Goal: Task Accomplishment & Management: Use online tool/utility

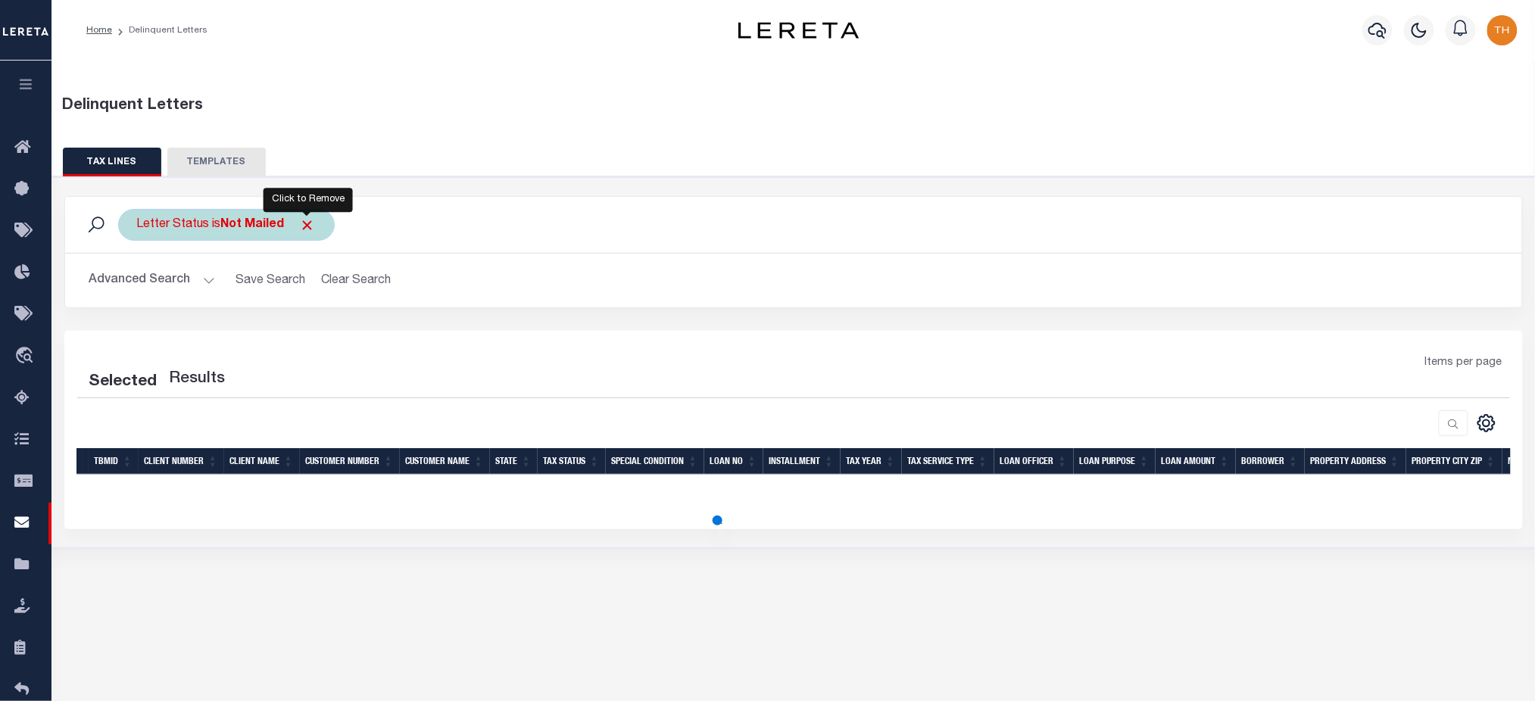
click at [309, 230] on span "Click to Remove" at bounding box center [308, 225] width 16 height 16
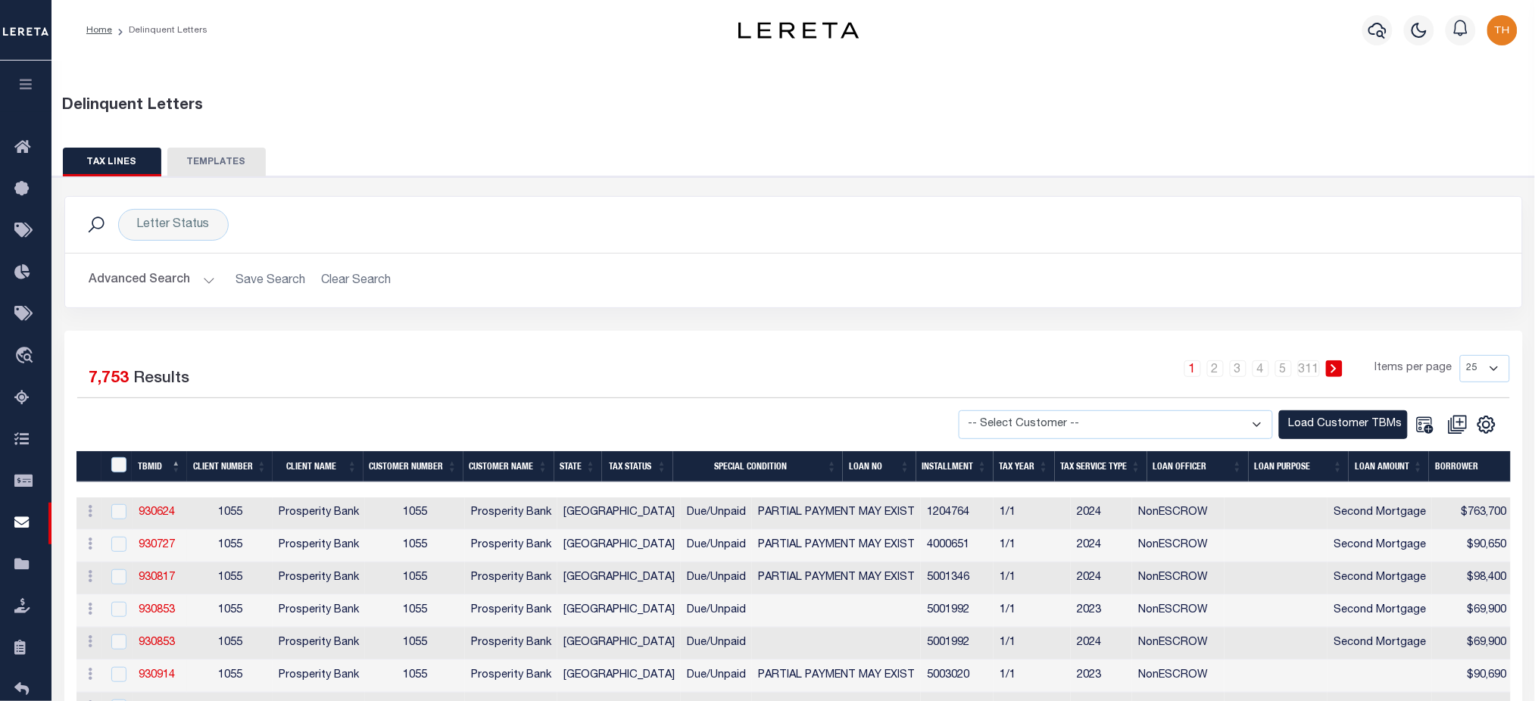
click at [145, 271] on button "Advanced Search" at bounding box center [152, 281] width 126 height 30
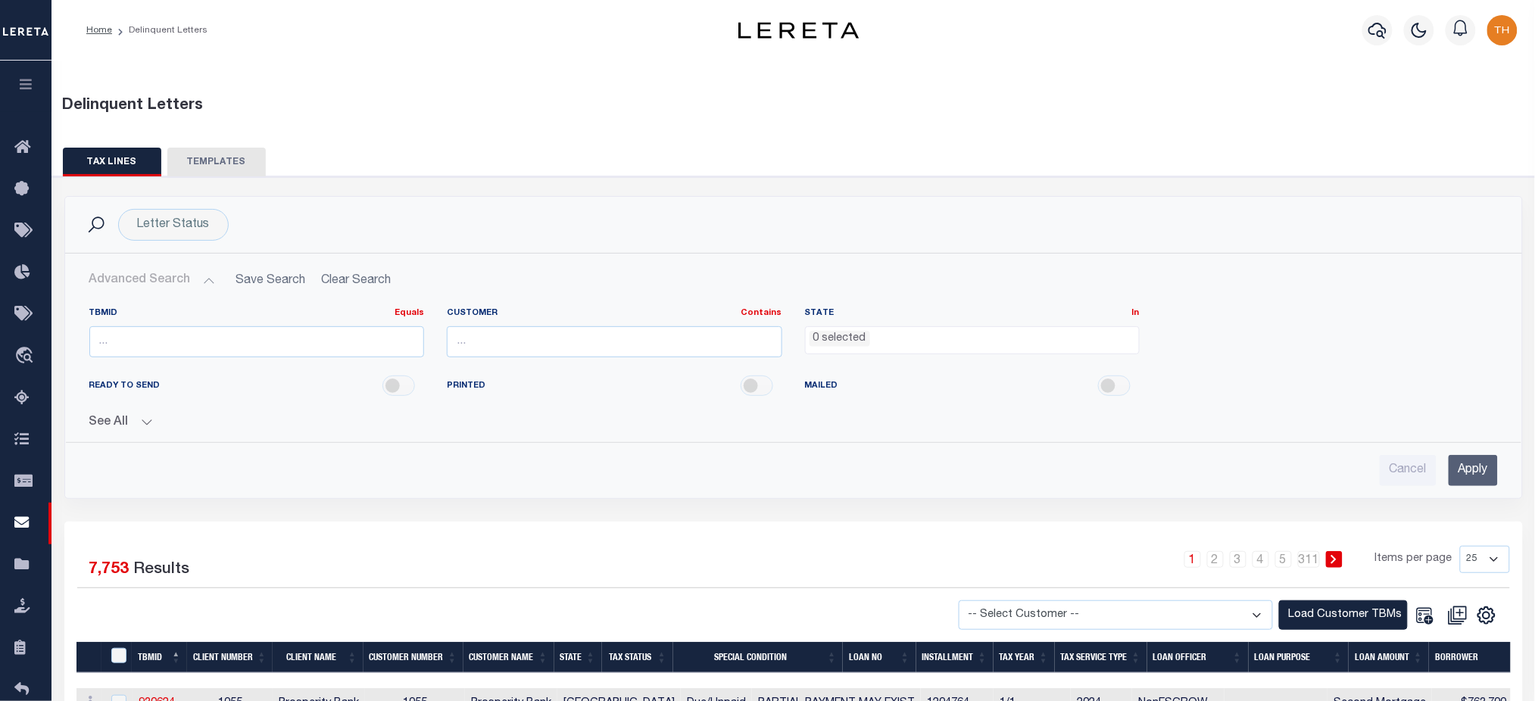
drag, startPoint x: 62, startPoint y: 417, endPoint x: 95, endPoint y: 423, distance: 33.7
click at [62, 418] on div "Letter Status Search Advanced Search Save Search Clear Search Equals Equals Con…" at bounding box center [793, 359] width 1481 height 326
click at [111, 428] on button "See All" at bounding box center [793, 423] width 1409 height 14
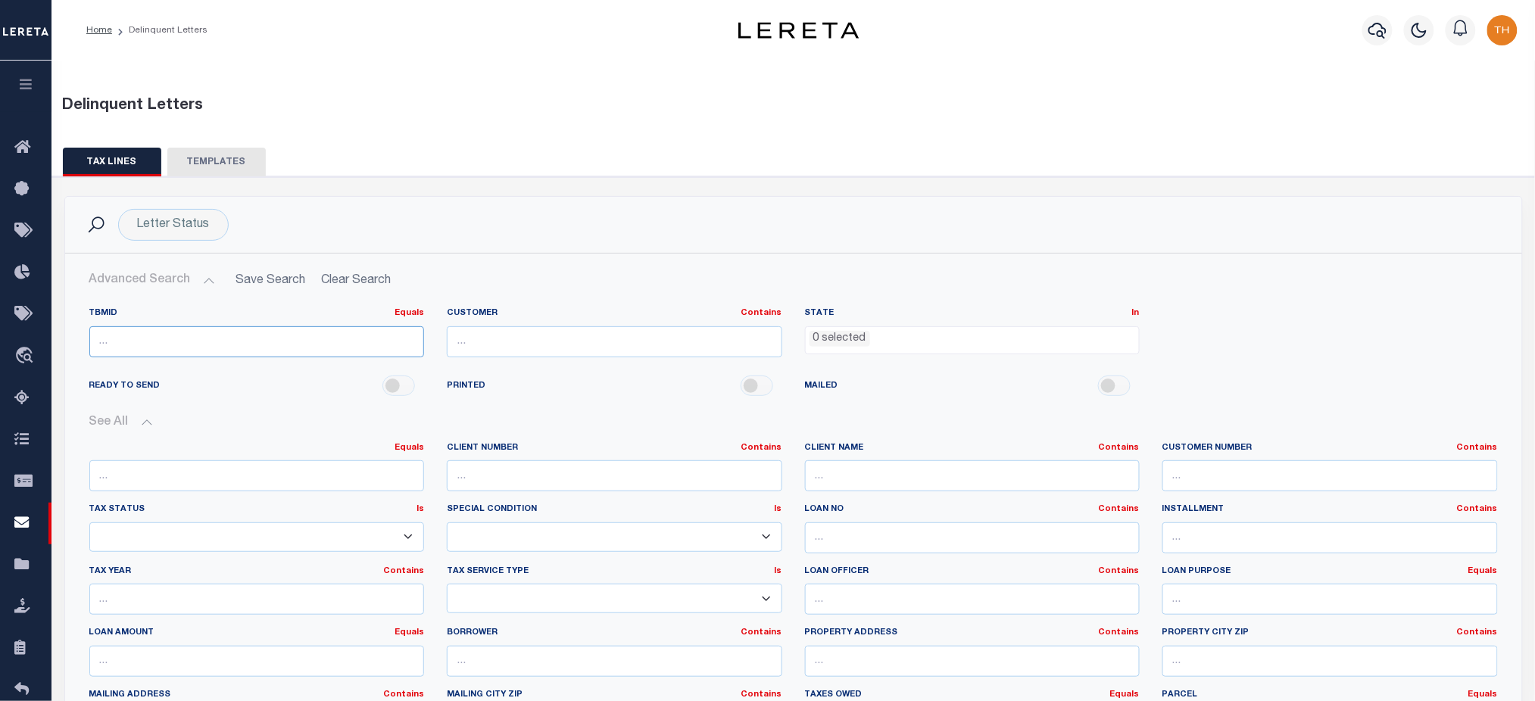
click at [165, 350] on input "number" at bounding box center [256, 341] width 335 height 31
paste input "3505637"
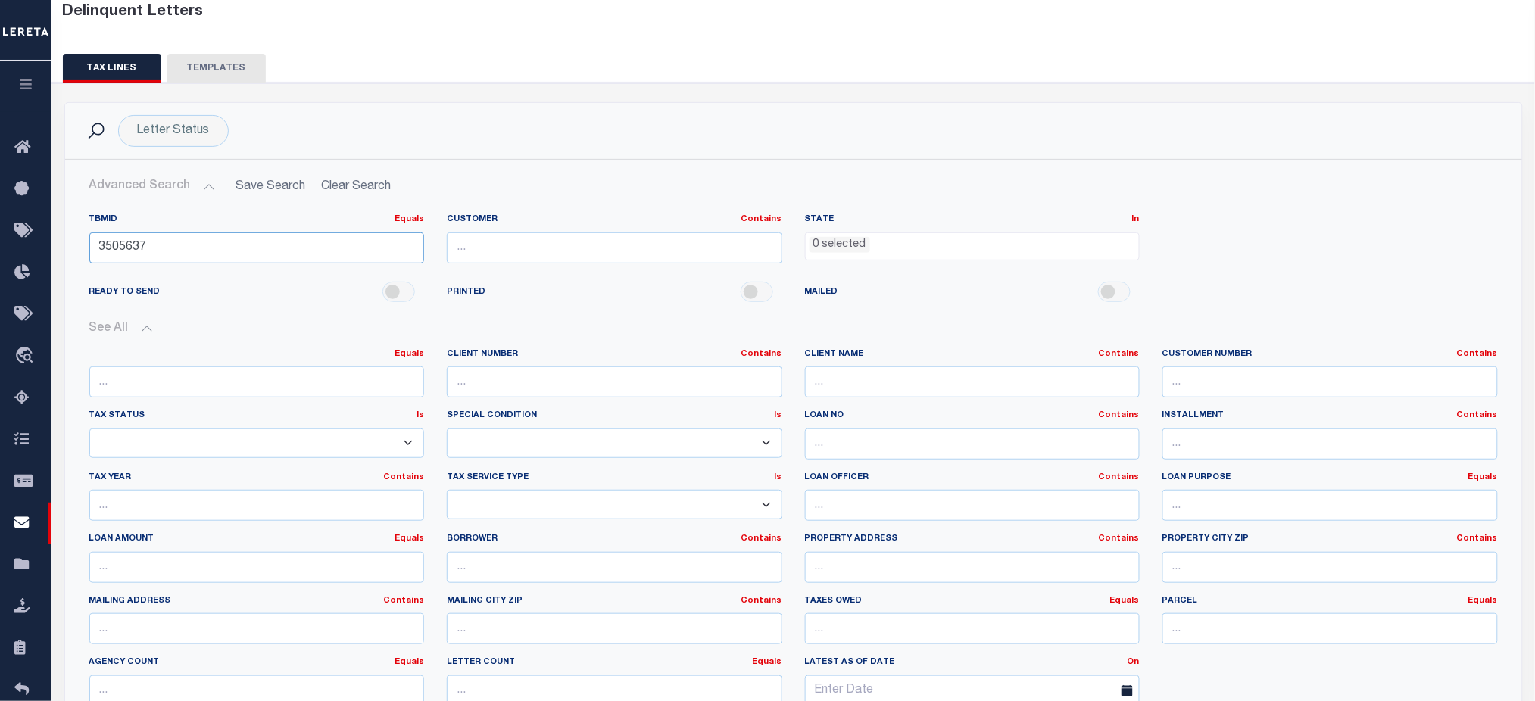
scroll to position [303, 0]
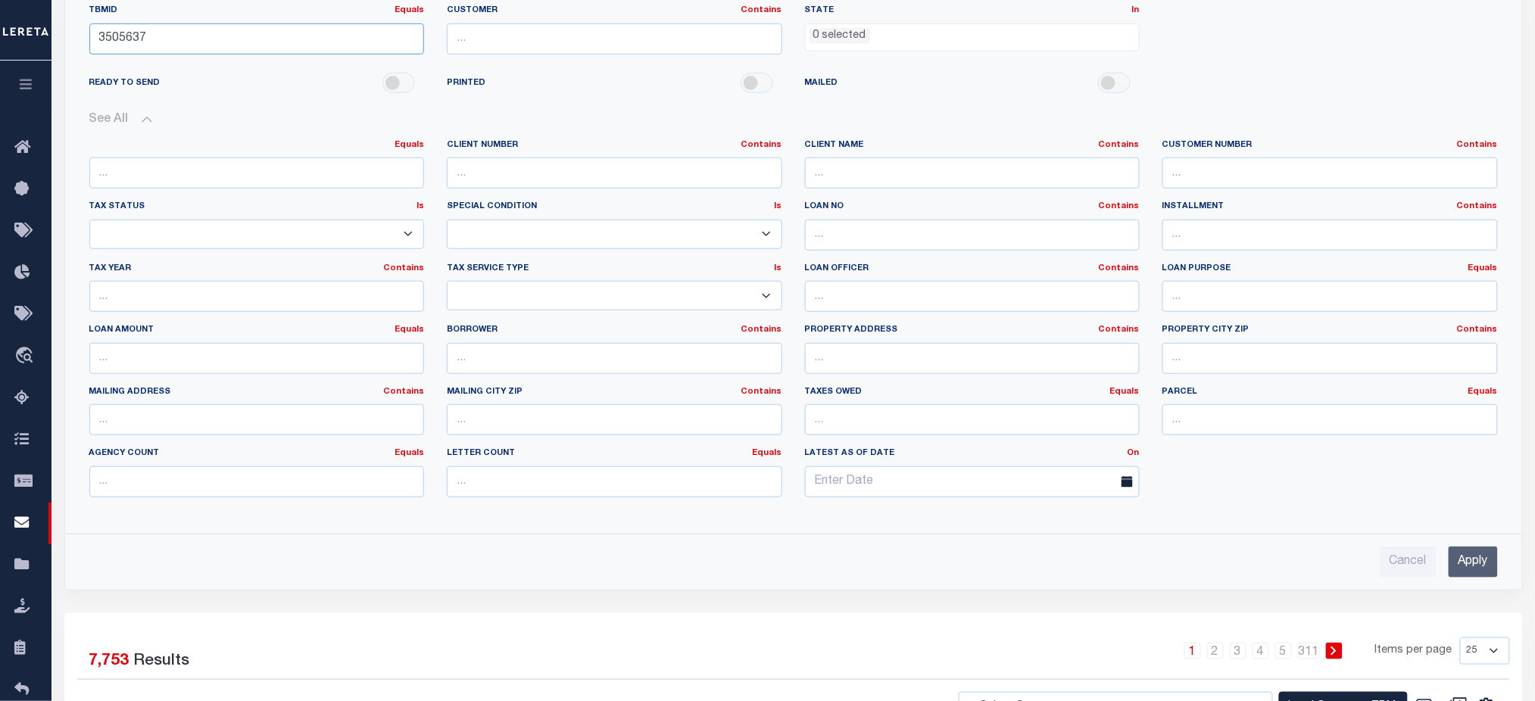
type input "3505637"
click at [1465, 558] on input "Apply" at bounding box center [1473, 562] width 49 height 31
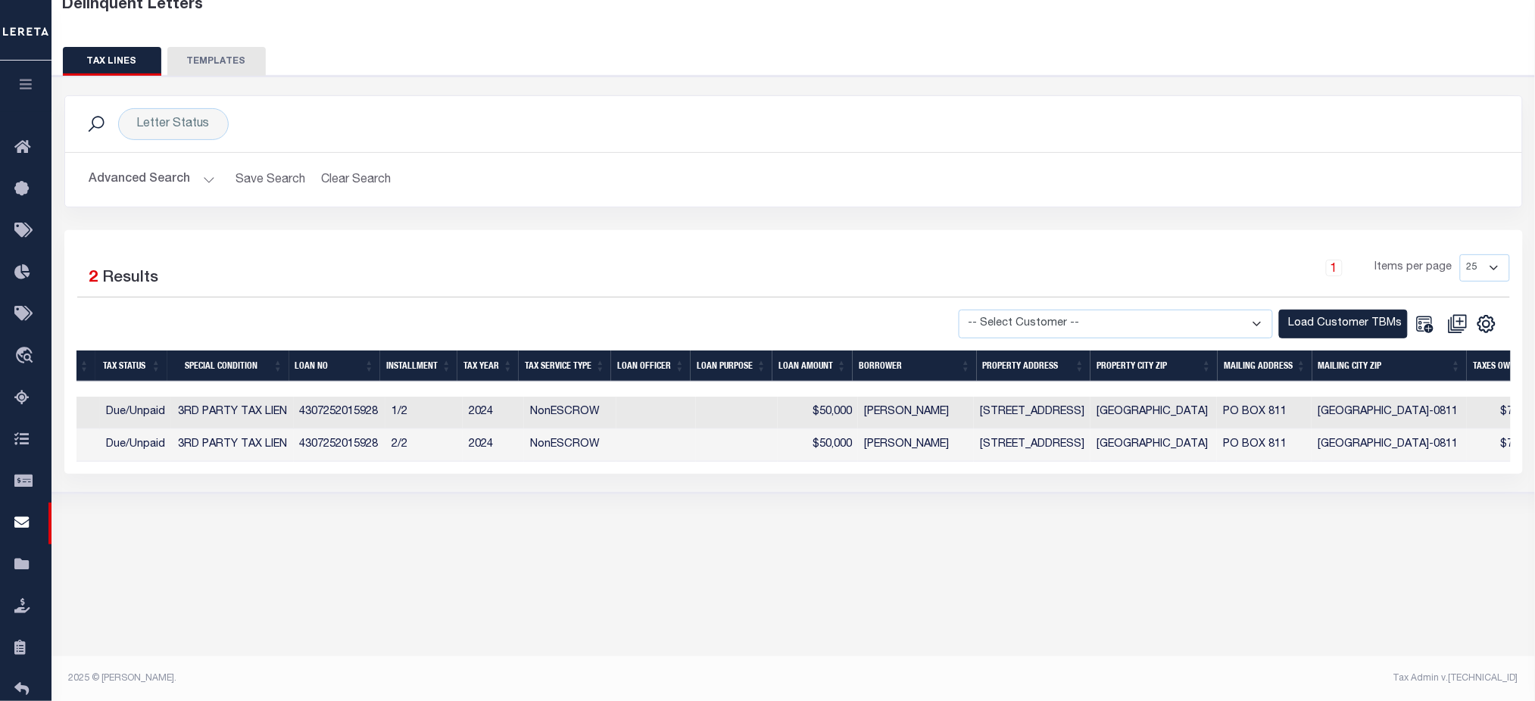
scroll to position [0, 0]
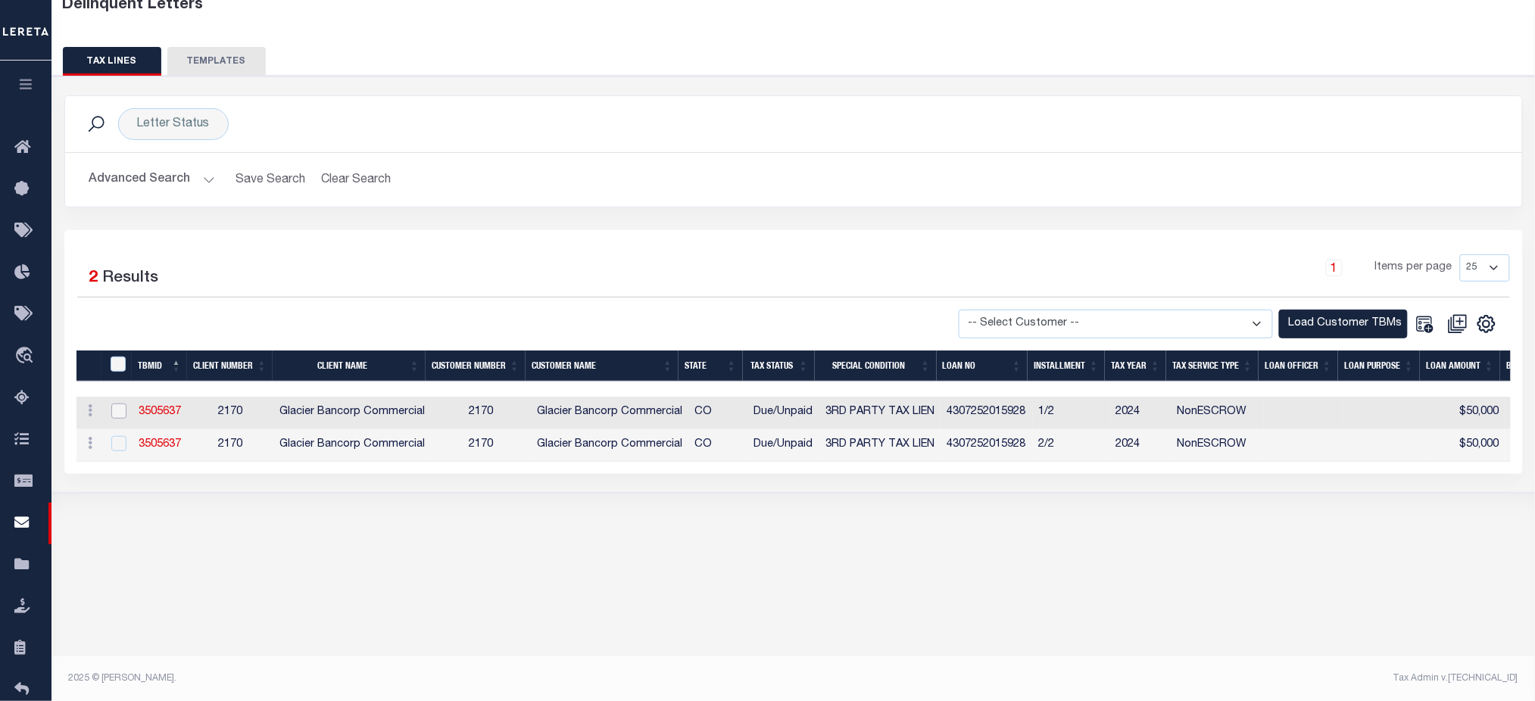
click at [121, 416] on input "checkbox" at bounding box center [118, 411] width 15 height 15
checkbox input "true"
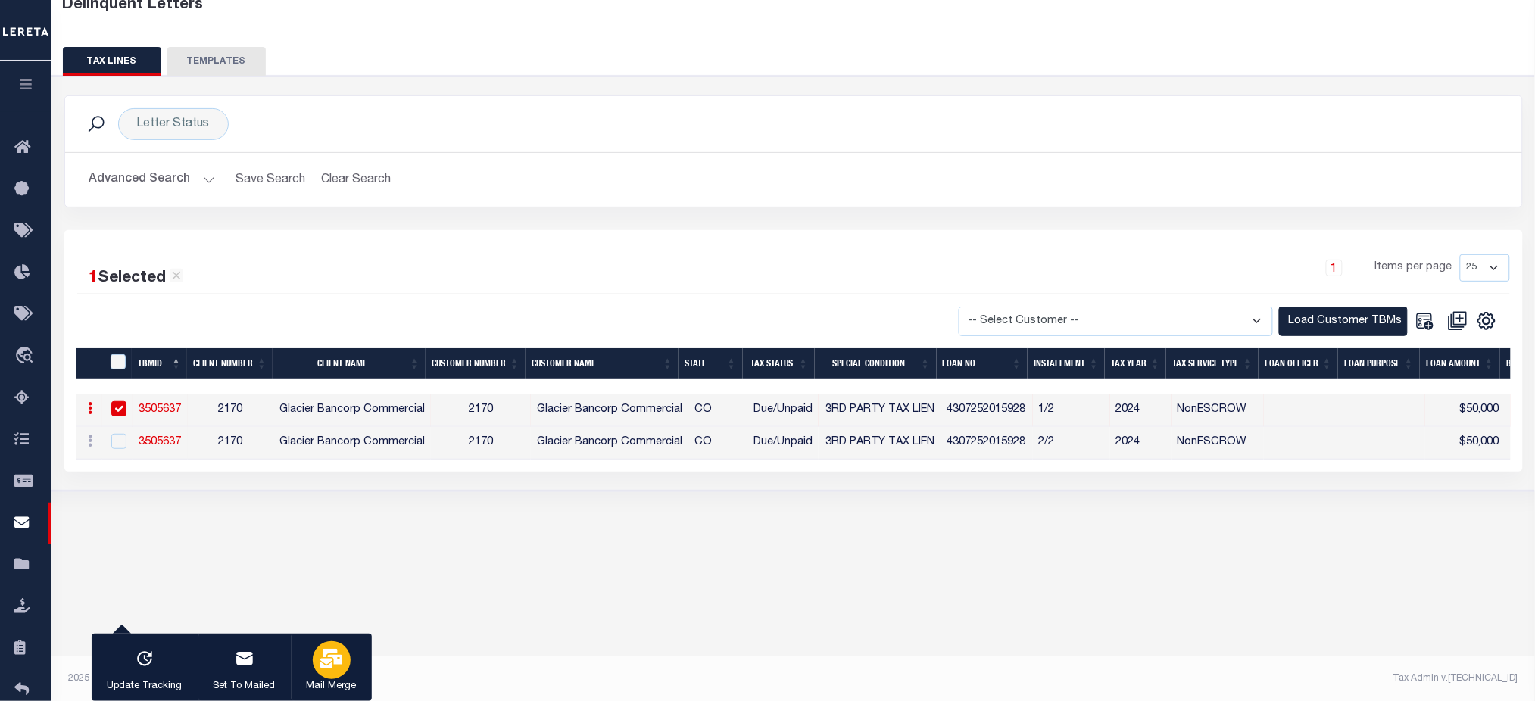
click at [320, 658] on icon "button" at bounding box center [331, 659] width 22 height 20
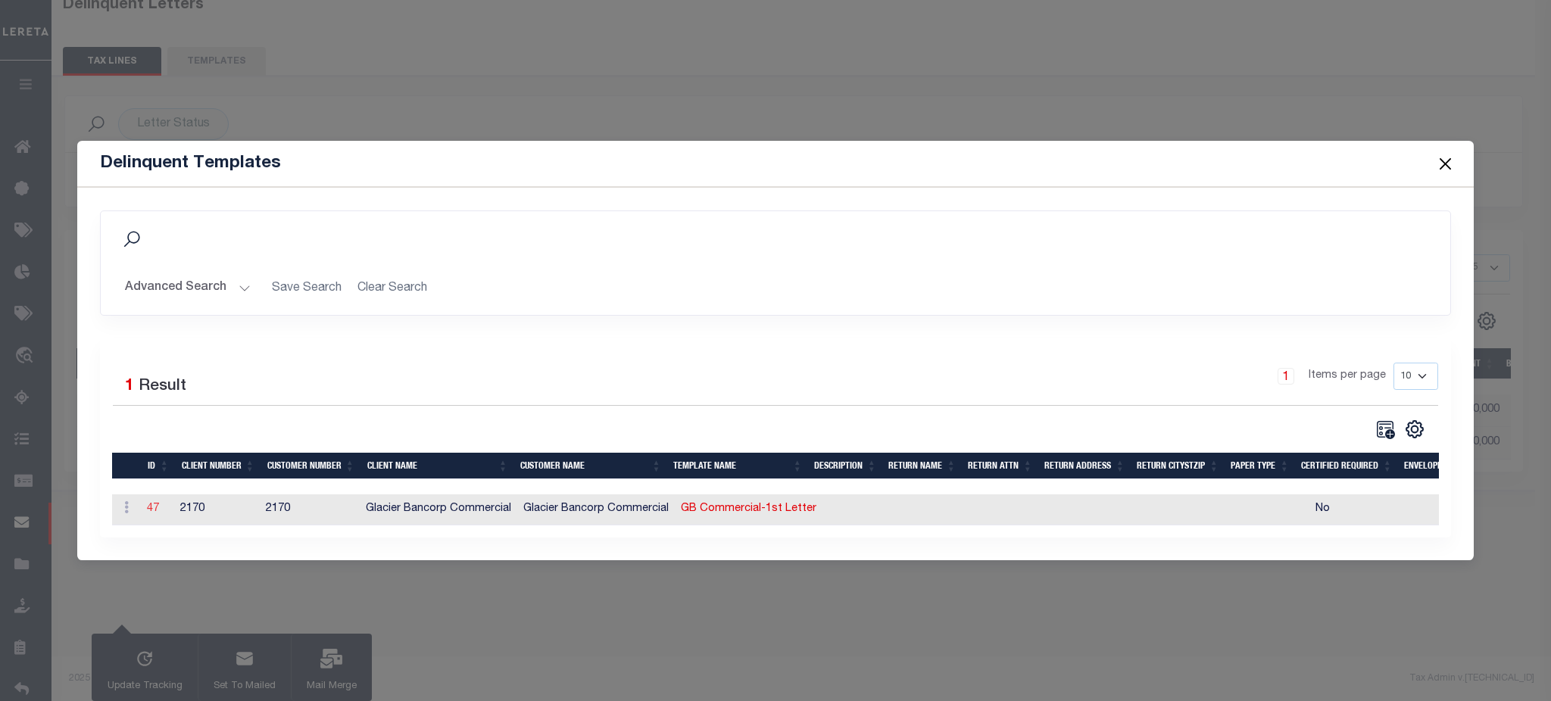
click at [153, 509] on link "47" at bounding box center [153, 509] width 12 height 11
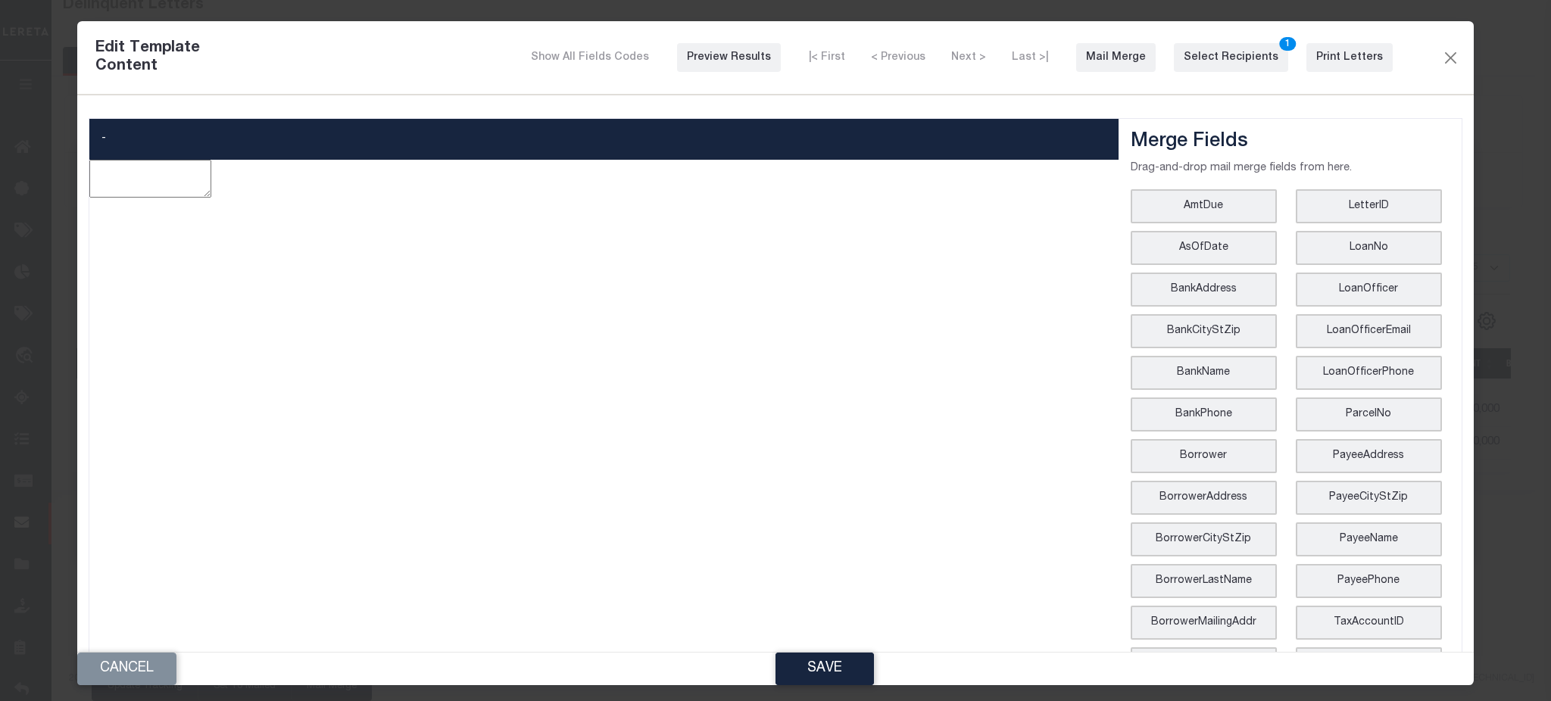
type textarea "<p style="line-height: normal; margin: 0in 0in 8pt; font-size: 11pt; font-famil…"
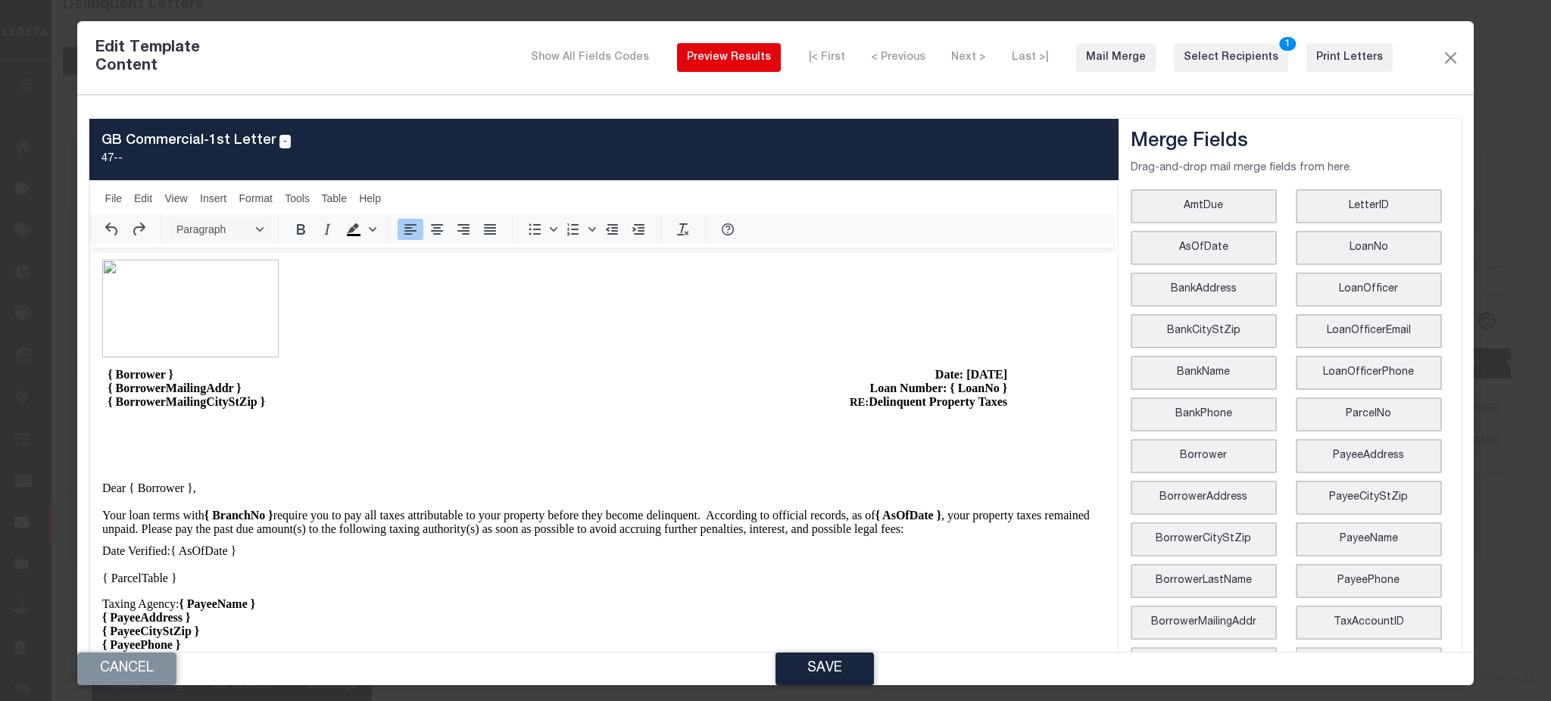
click at [752, 62] on div "Preview Results" at bounding box center [729, 58] width 84 height 16
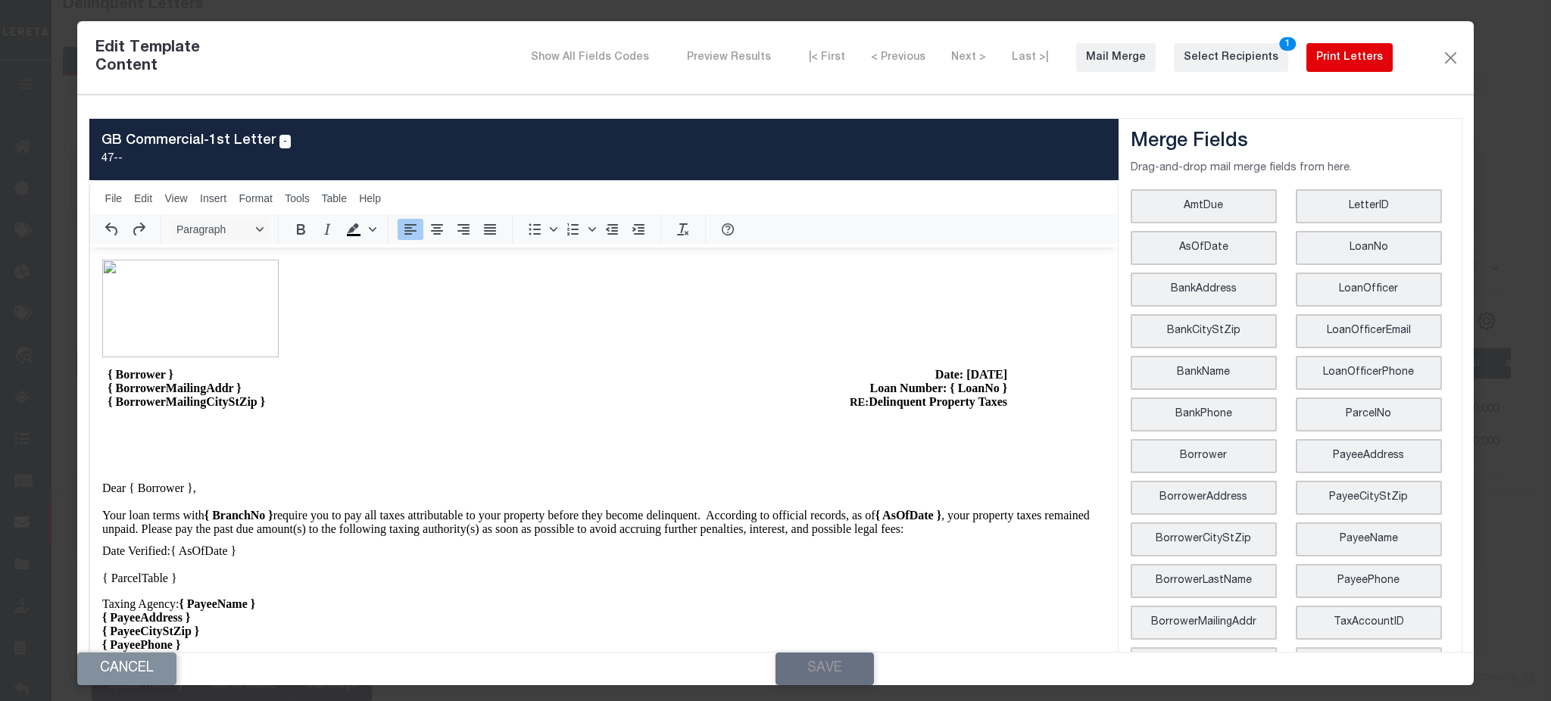
click at [1331, 62] on div "Print Letters" at bounding box center [1349, 58] width 67 height 16
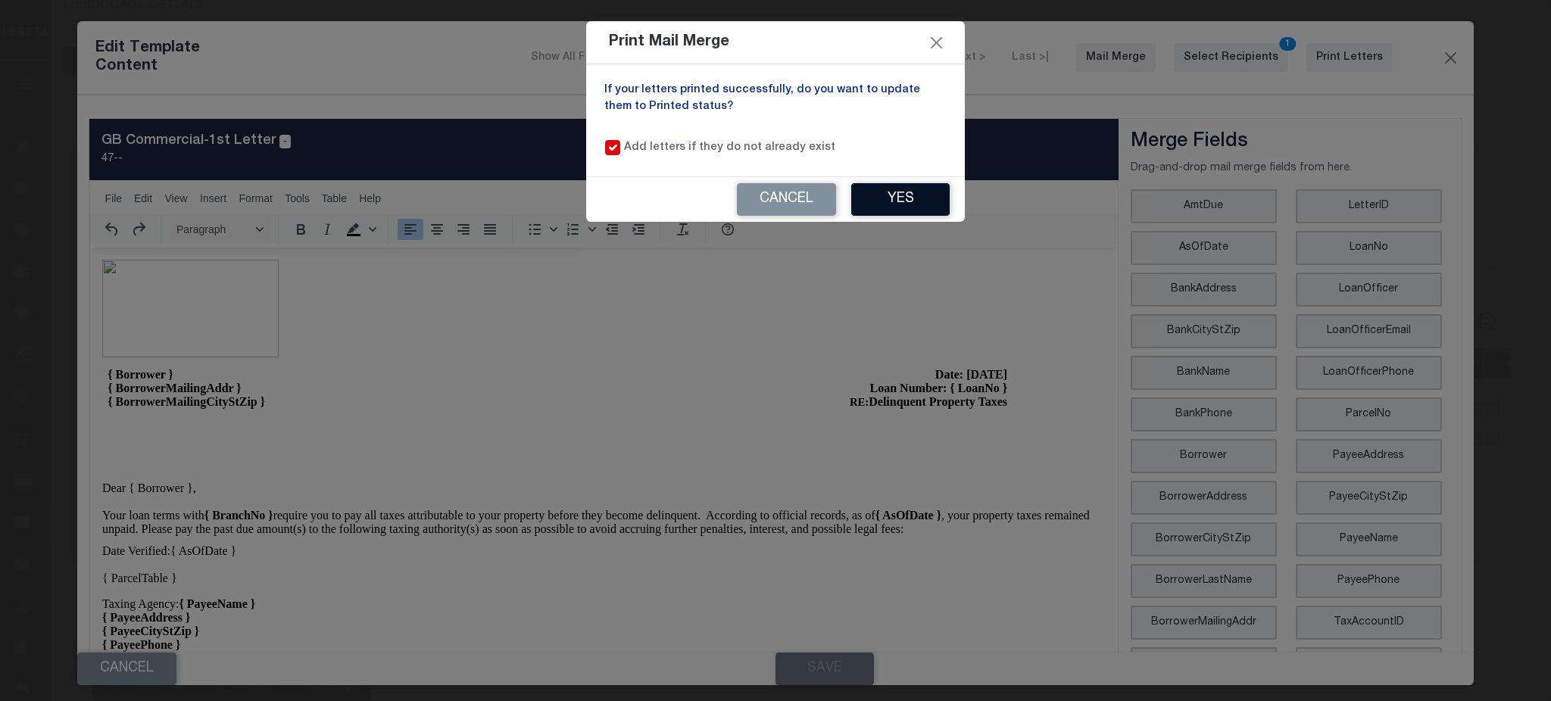
click at [885, 192] on button "Yes" at bounding box center [900, 199] width 98 height 33
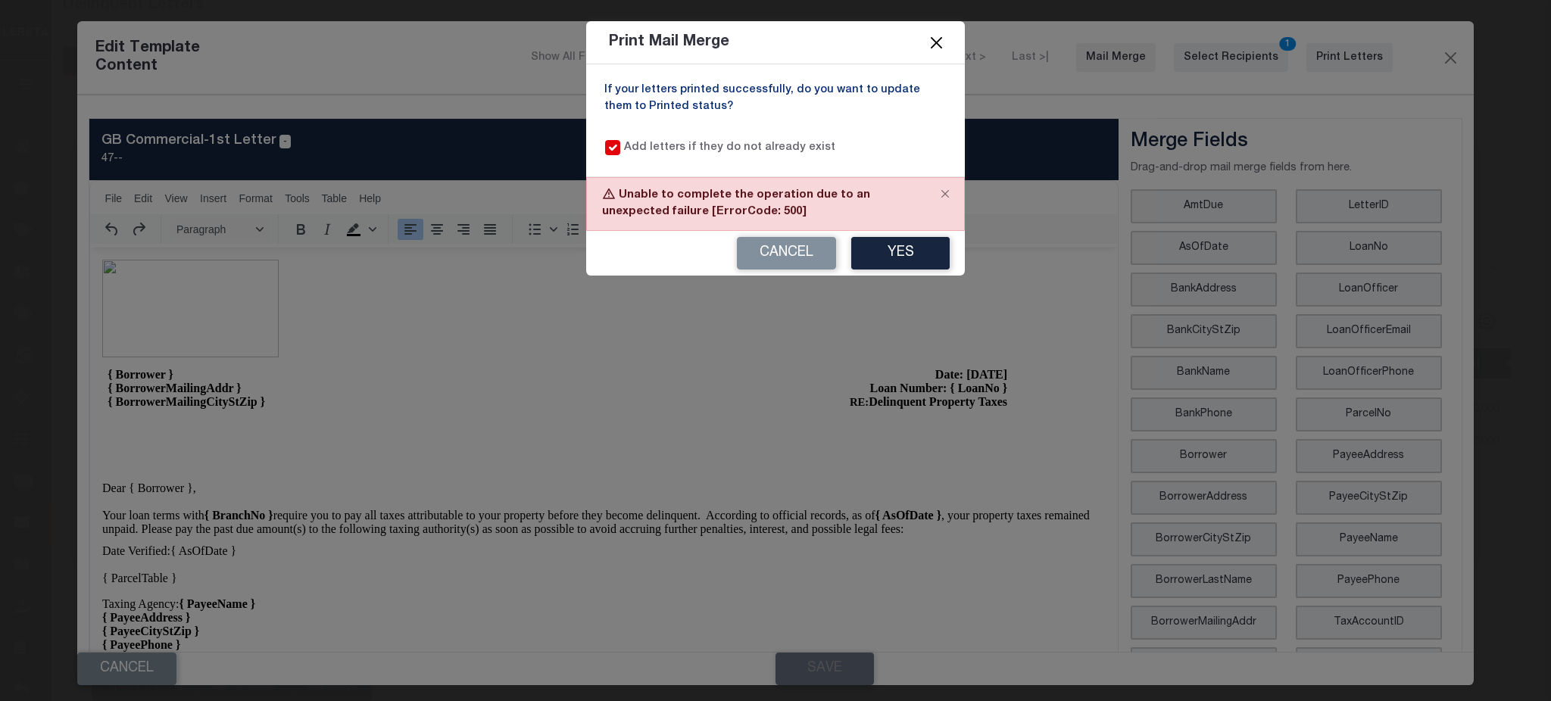
click at [941, 37] on button "Close" at bounding box center [937, 43] width 20 height 20
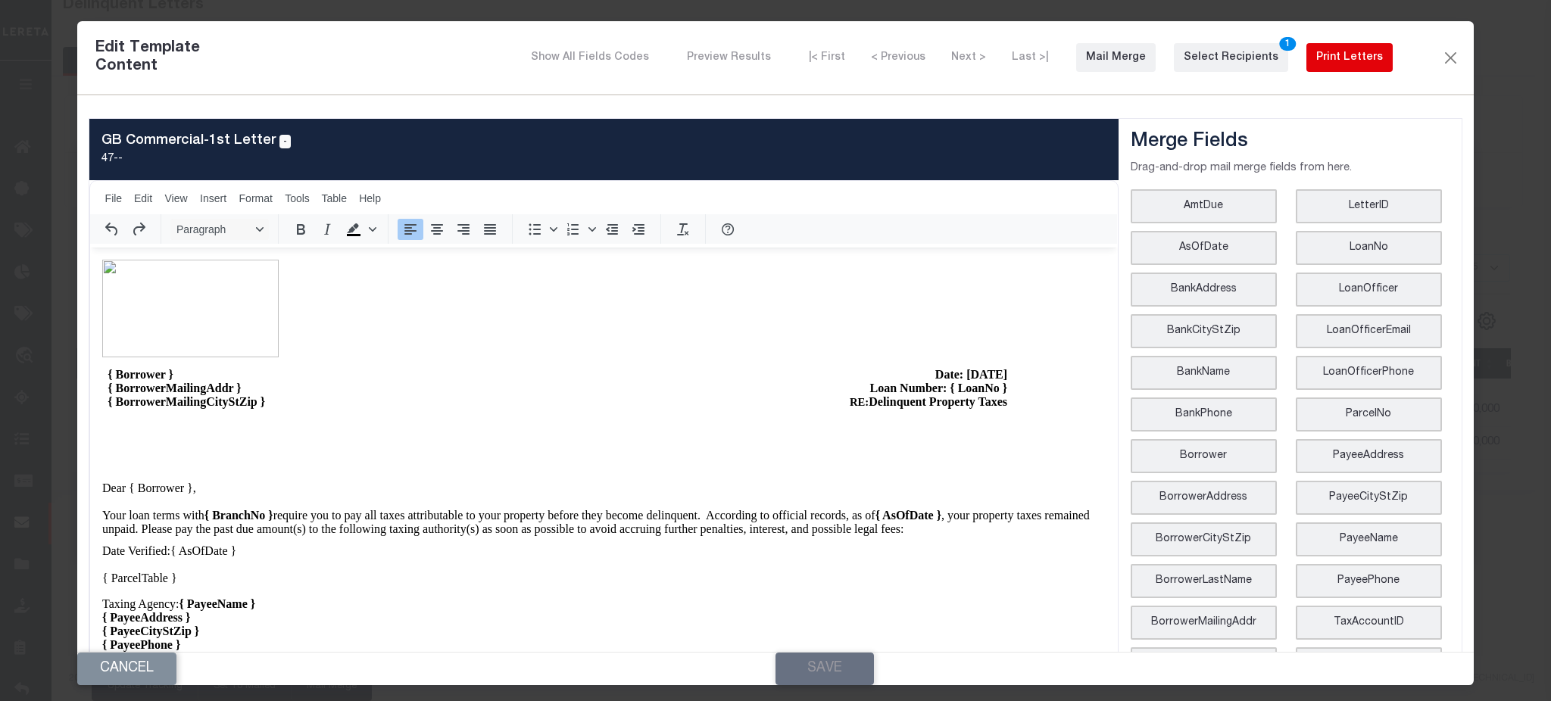
click at [1316, 60] on div "Print Letters" at bounding box center [1349, 58] width 67 height 16
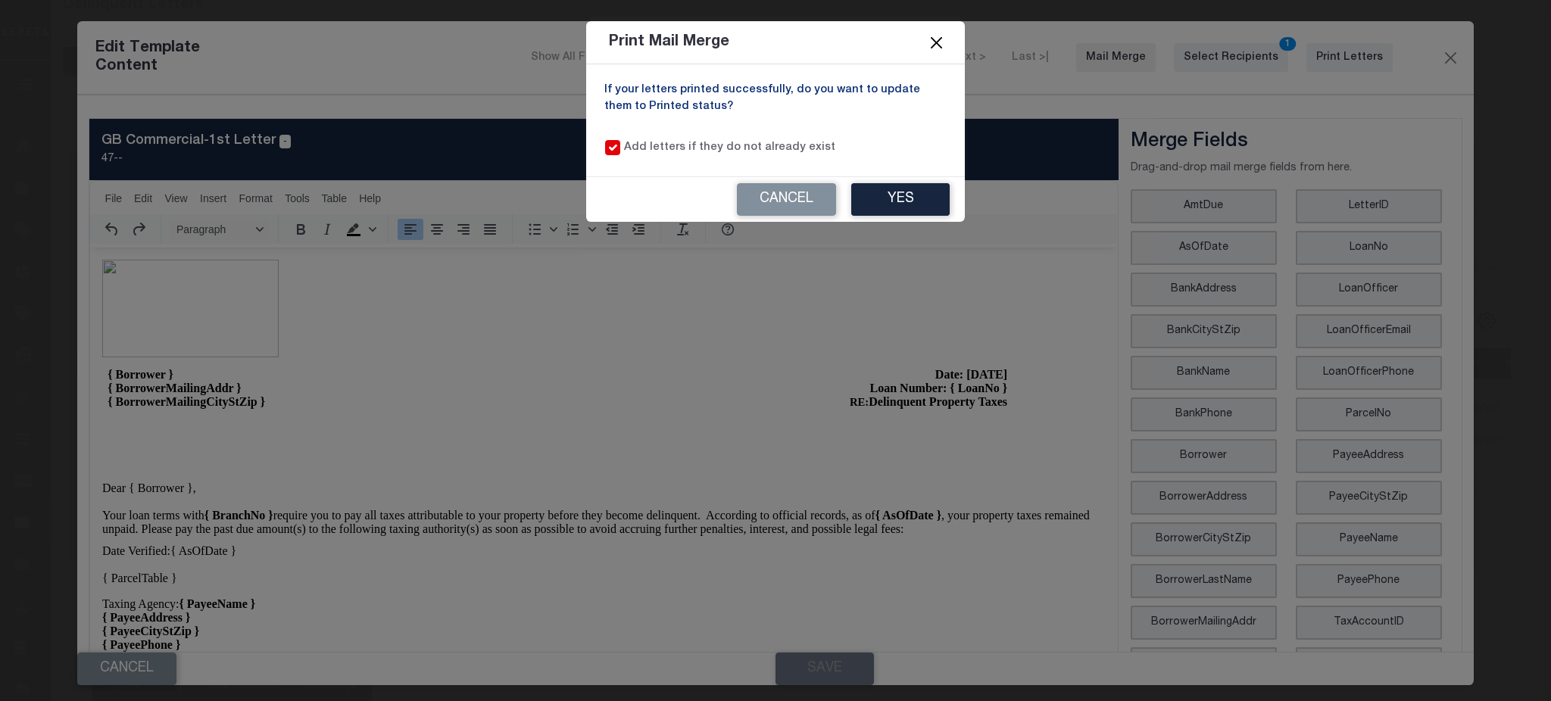
click at [937, 38] on button "Close" at bounding box center [937, 43] width 20 height 20
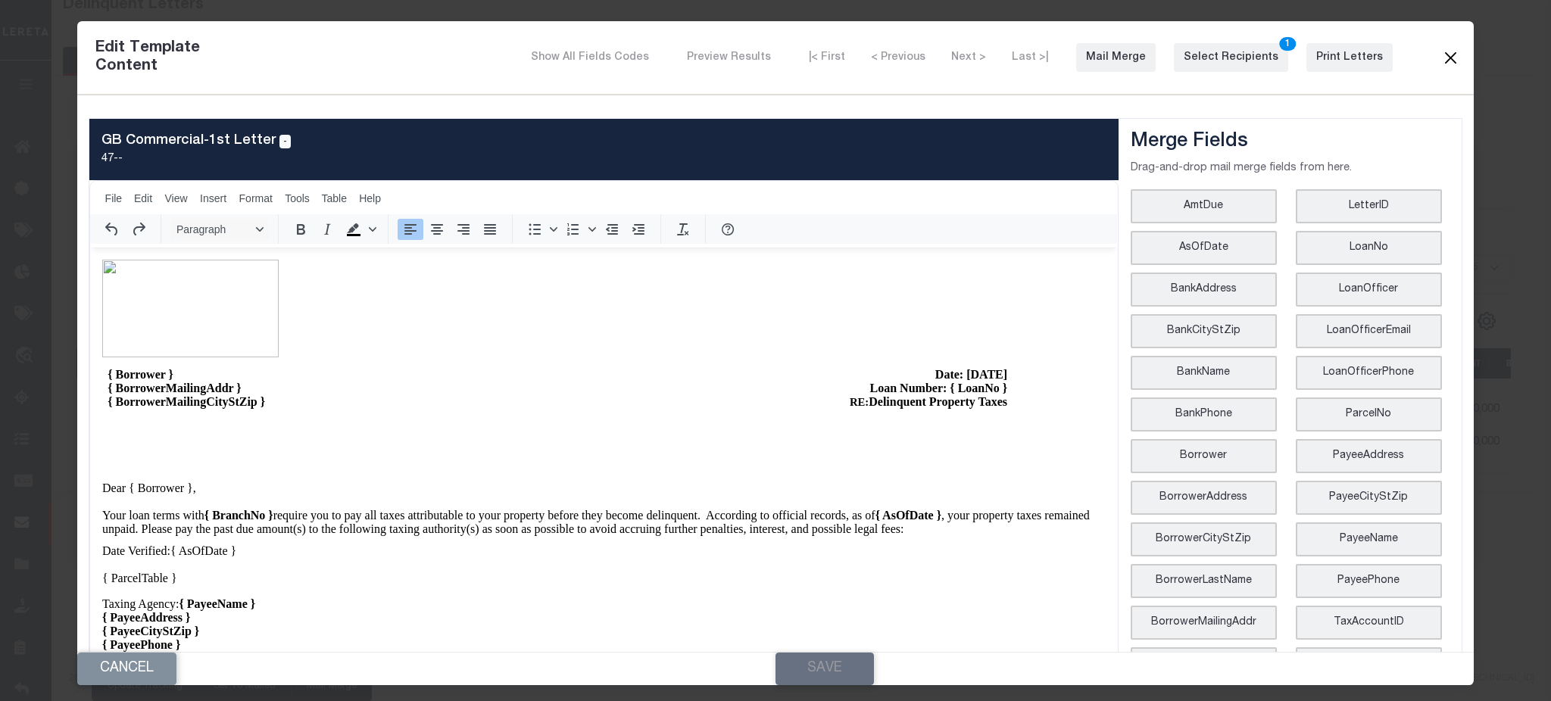
click at [1441, 50] on button "Close" at bounding box center [1450, 58] width 18 height 20
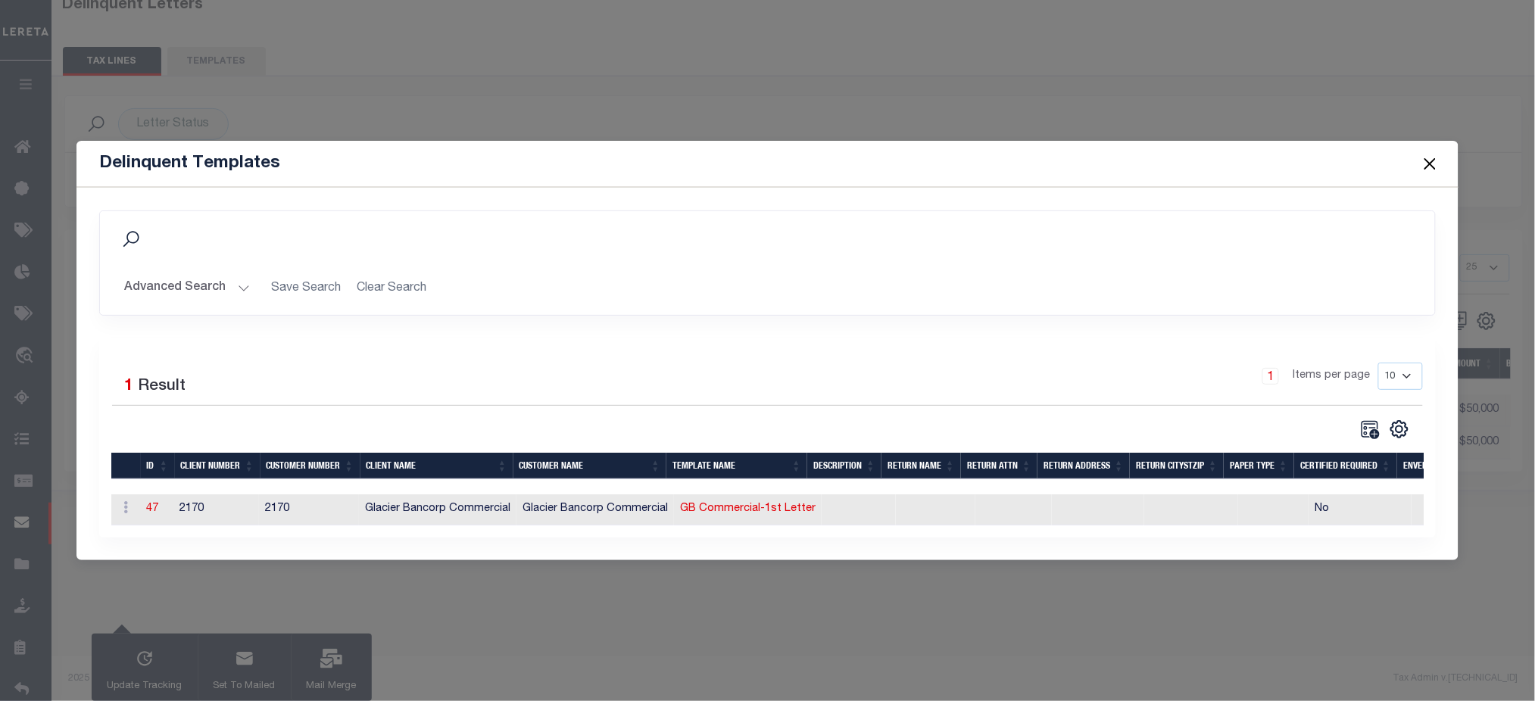
click at [1433, 159] on button "Close" at bounding box center [1430, 164] width 20 height 20
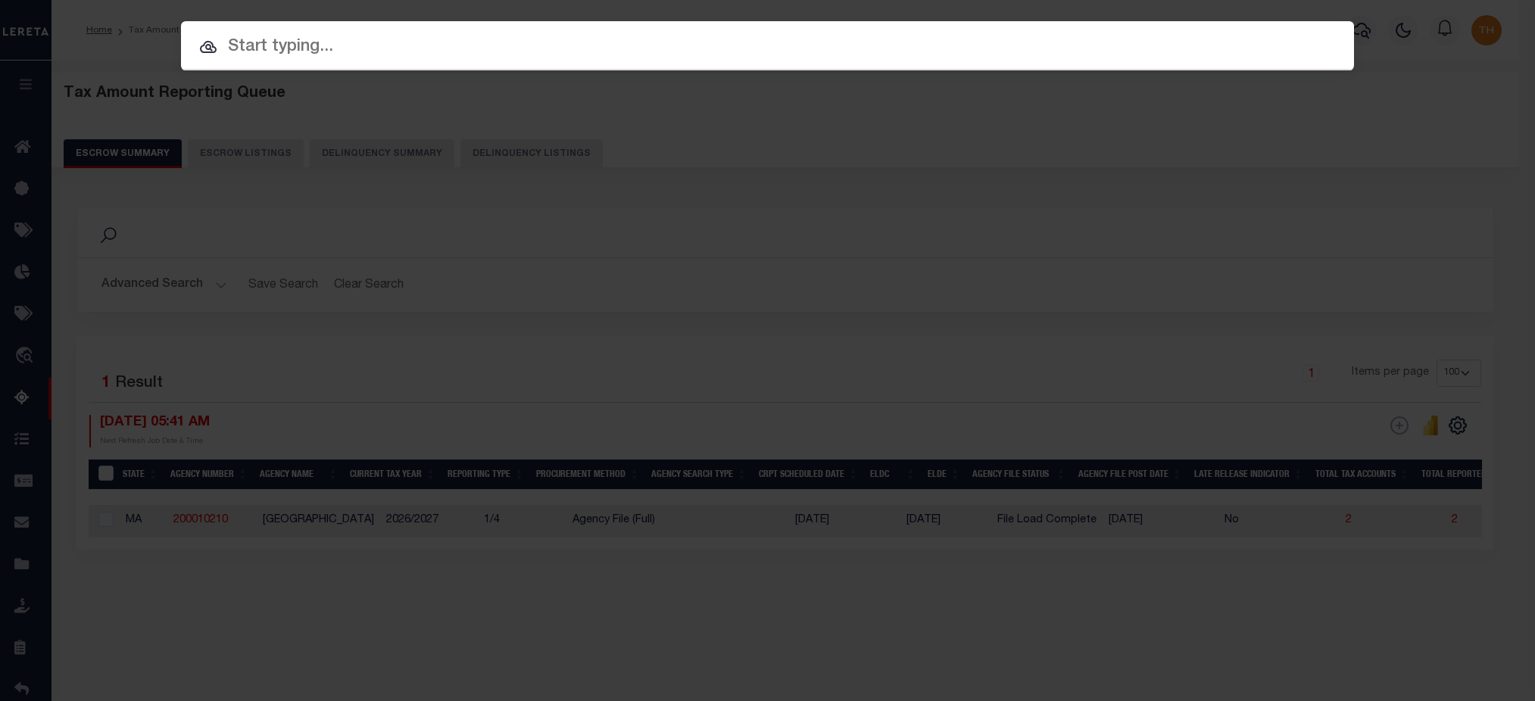
select select "100"
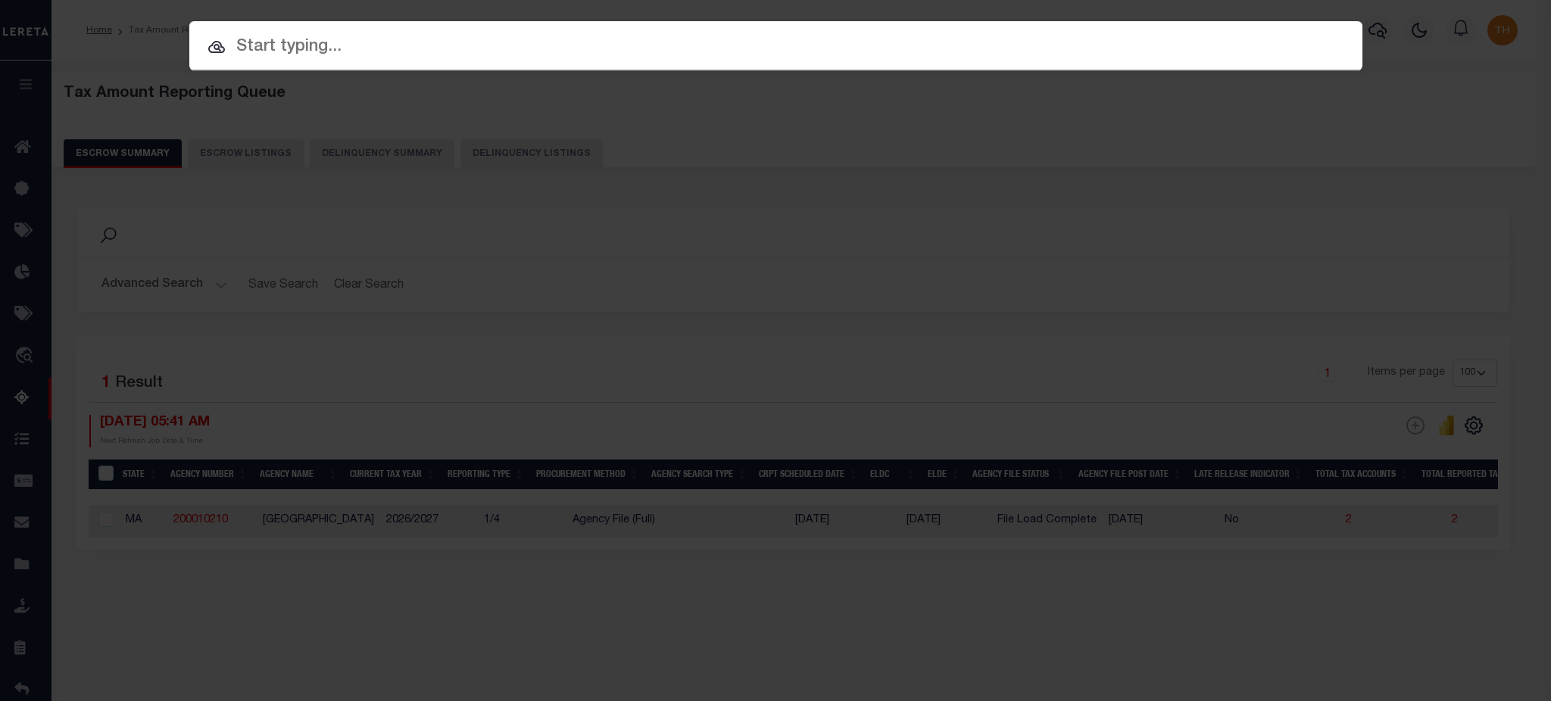
paste input "004429"
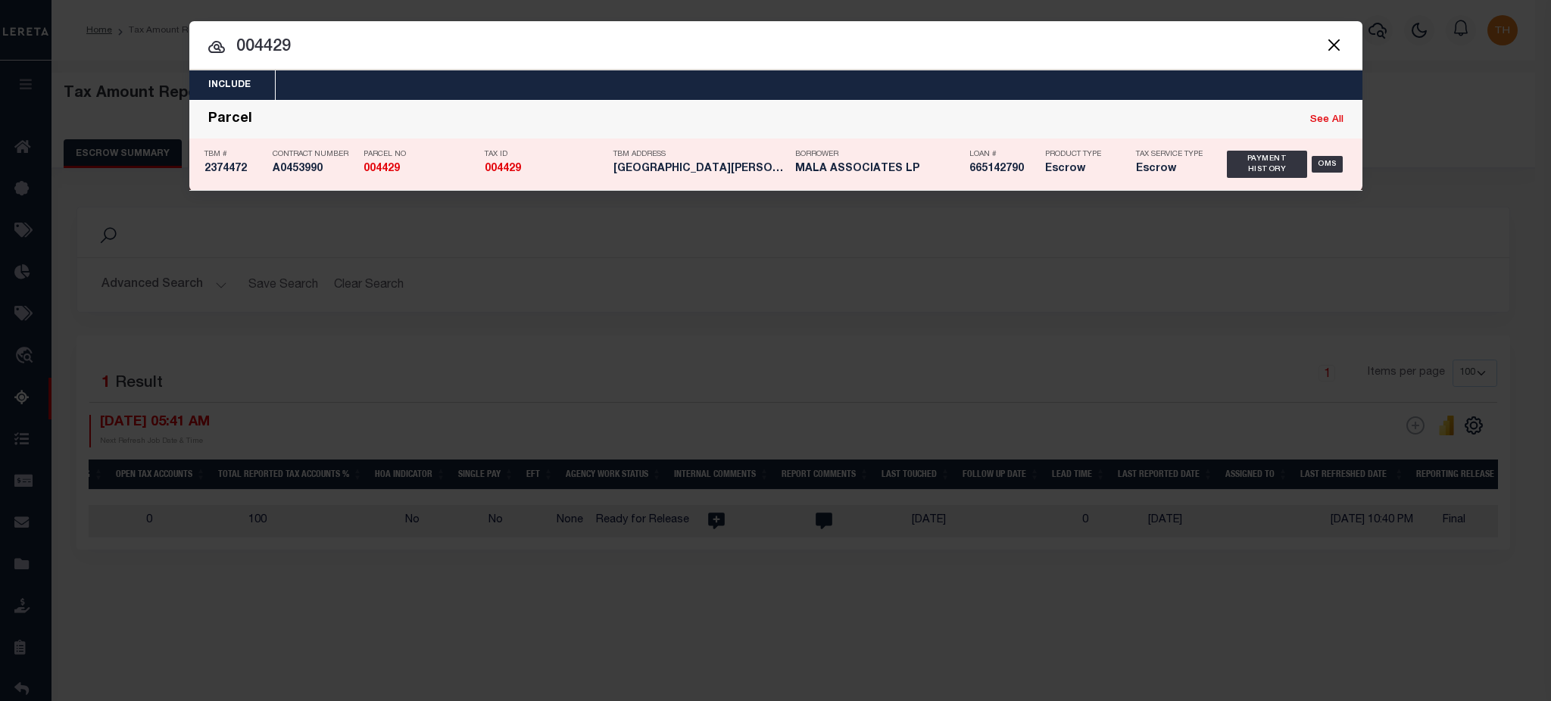
click at [1328, 123] on link "See All" at bounding box center [1326, 120] width 33 height 10
type input "004429"
click at [1294, 158] on div "Payment History" at bounding box center [1267, 164] width 81 height 27
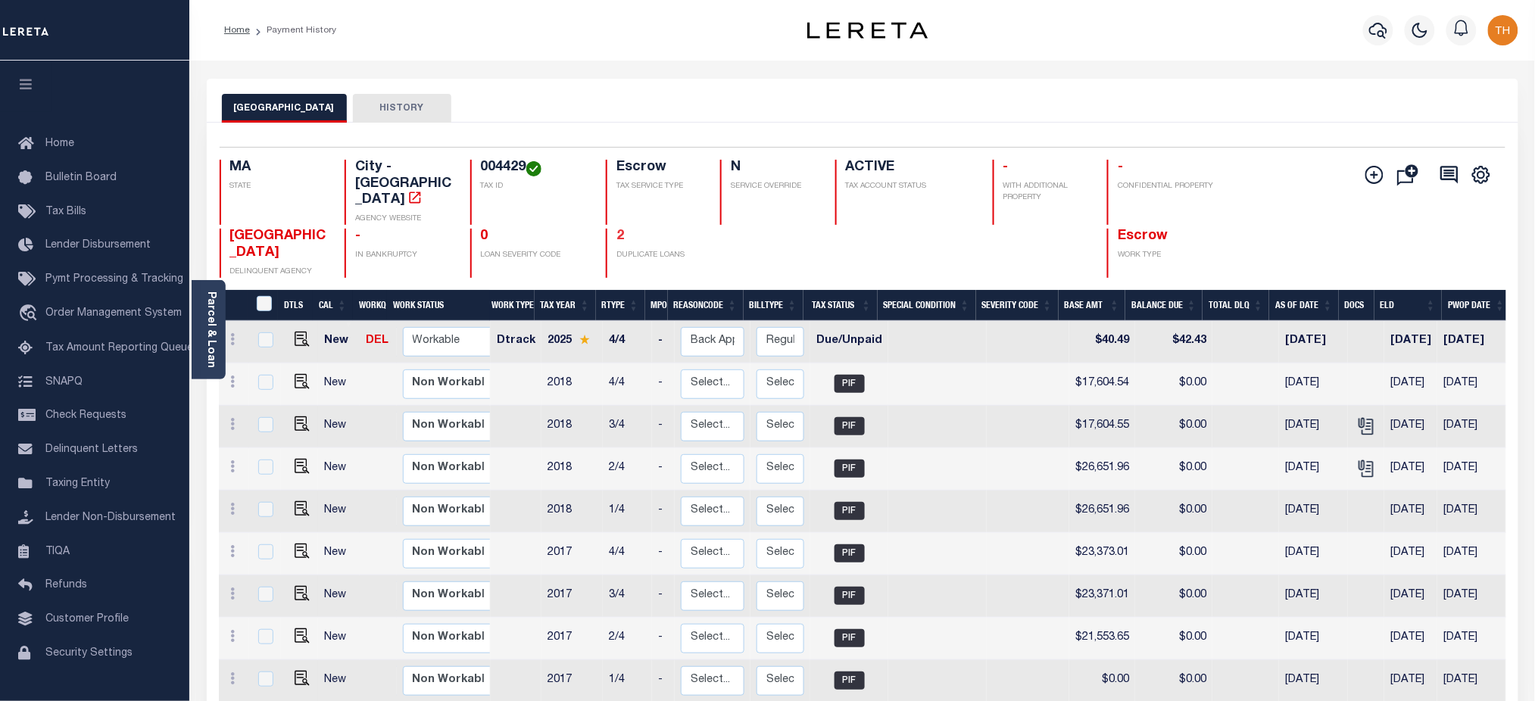
click at [622, 229] on link "2" at bounding box center [620, 236] width 8 height 14
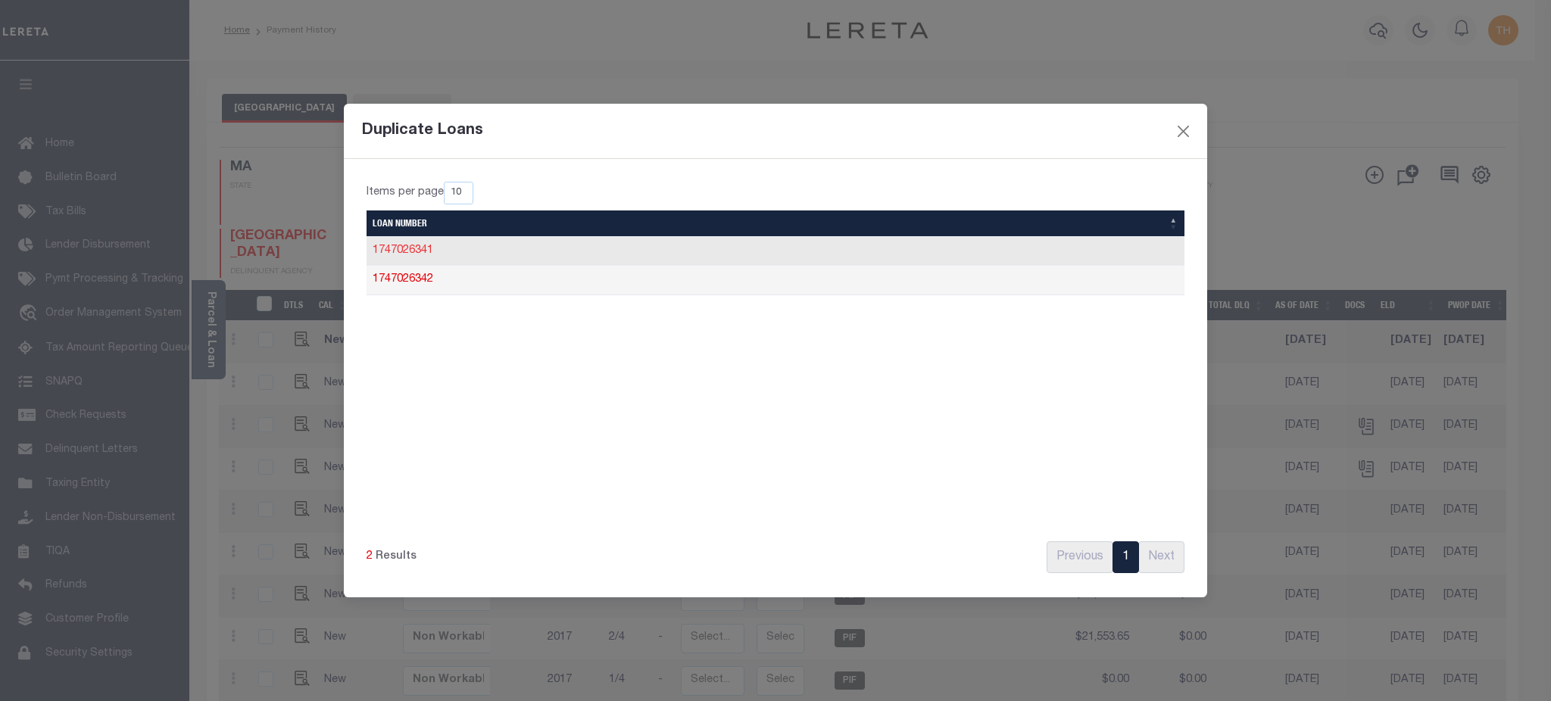
click at [428, 254] on link "1747026341" at bounding box center [403, 250] width 61 height 11
click at [417, 278] on link "1747026342" at bounding box center [403, 279] width 61 height 11
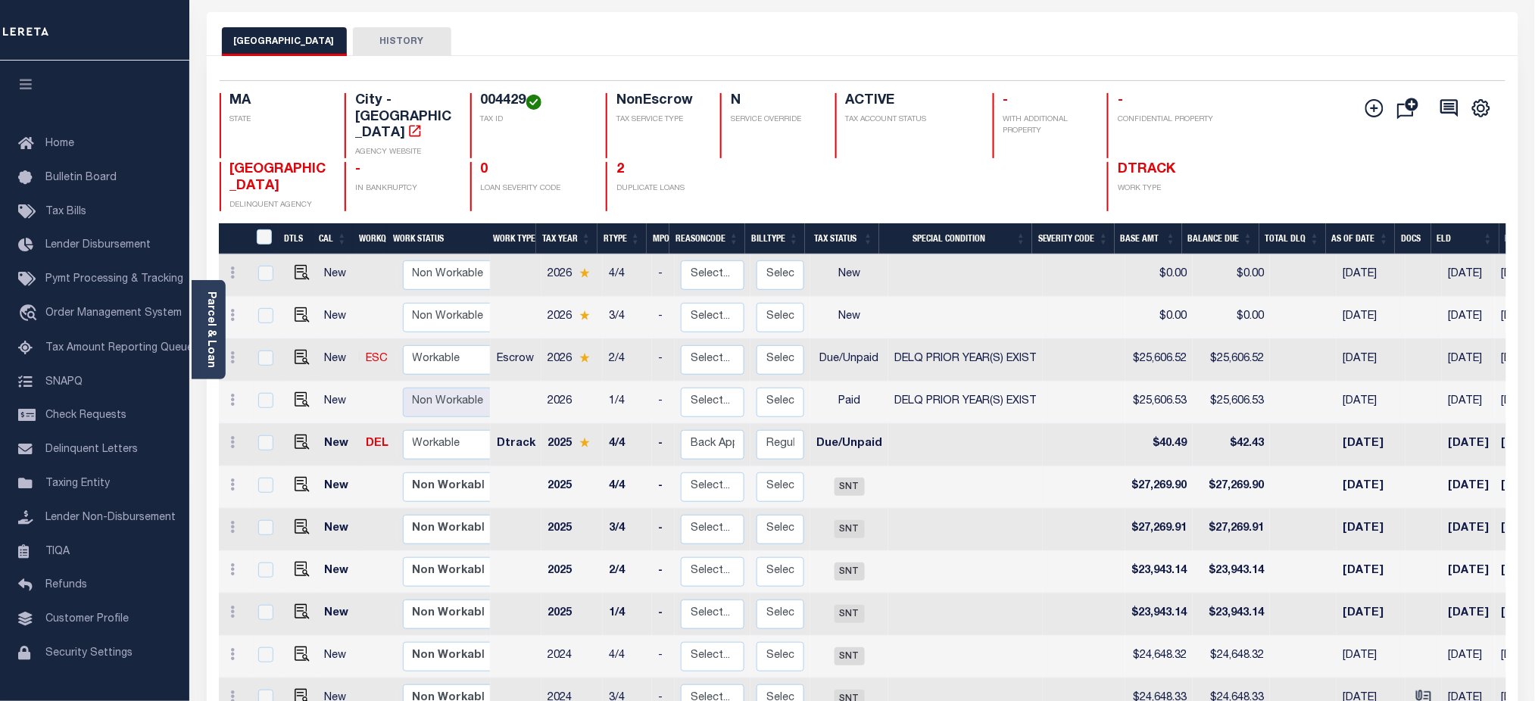
scroll to position [101, 0]
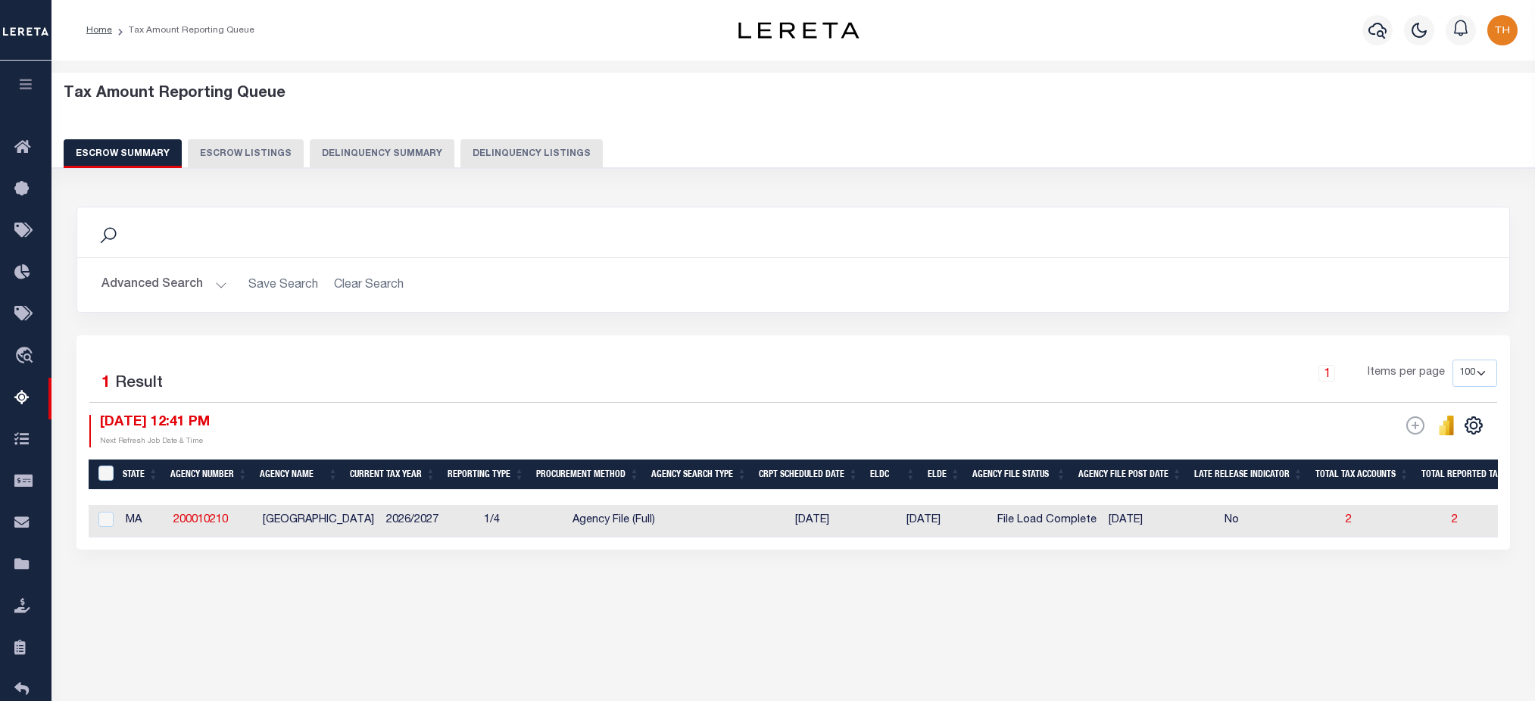
select select "100"
click at [417, 146] on button "Delinquency Summary" at bounding box center [382, 153] width 145 height 29
